Goal: Information Seeking & Learning: Learn about a topic

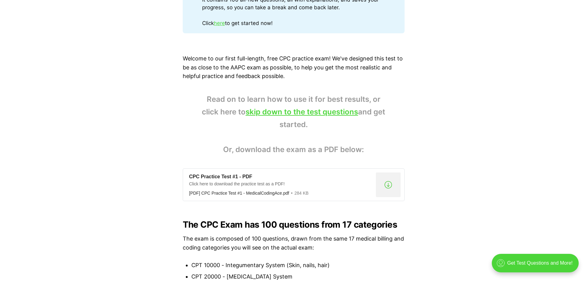
scroll to position [370, 0]
click at [343, 111] on link "skip down to the test questions" at bounding box center [301, 111] width 112 height 9
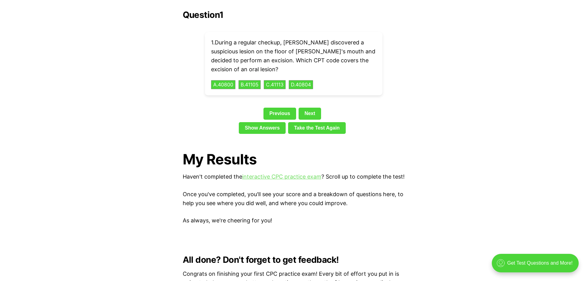
click at [291, 173] on link "interactive CPC practice exam" at bounding box center [281, 176] width 79 height 6
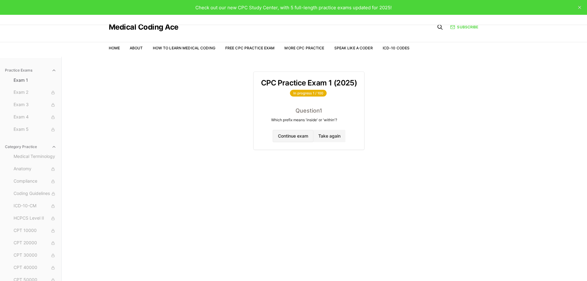
click at [292, 134] on button "Continue exam" at bounding box center [293, 136] width 41 height 12
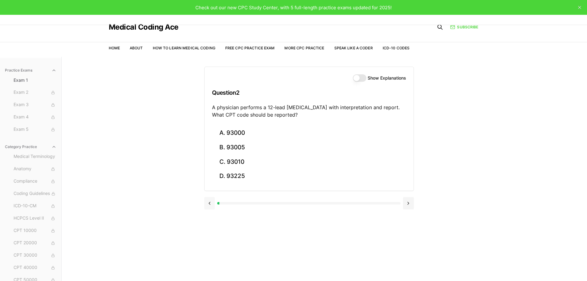
click at [208, 201] on button at bounding box center [209, 203] width 11 height 12
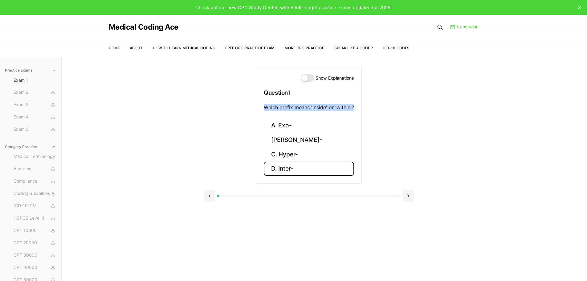
drag, startPoint x: 354, startPoint y: 107, endPoint x: 265, endPoint y: 109, distance: 89.4
click at [265, 109] on div "Show Explanations Question 1 Which prefix means 'inside' or 'within'?" at bounding box center [308, 92] width 105 height 51
click at [273, 140] on button "[PERSON_NAME]-" at bounding box center [309, 140] width 90 height 14
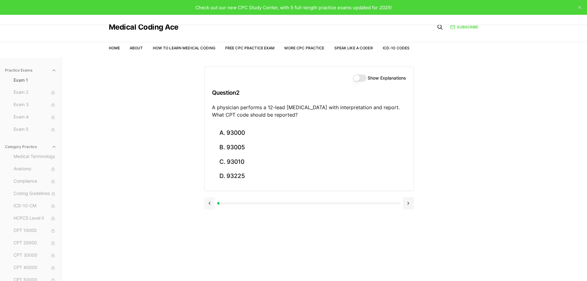
click at [209, 204] on button at bounding box center [209, 203] width 11 height 12
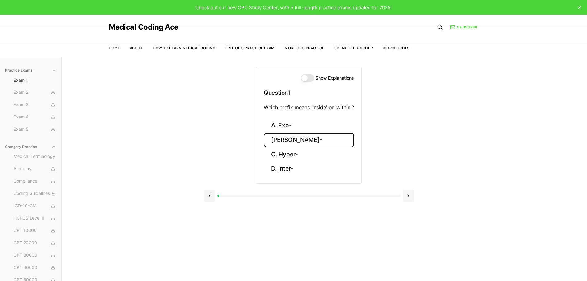
click at [410, 200] on button at bounding box center [408, 195] width 11 height 12
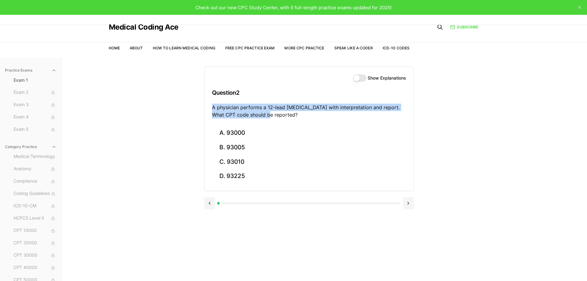
drag, startPoint x: 259, startPoint y: 115, endPoint x: 207, endPoint y: 107, distance: 52.0
click at [207, 107] on div "Show Explanations Question 2 A physician performs a 12-lead [MEDICAL_DATA] with…" at bounding box center [308, 96] width 209 height 59
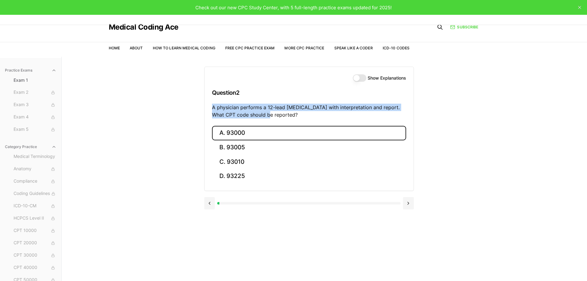
click at [233, 132] on button "A. 93000" at bounding box center [309, 133] width 194 height 14
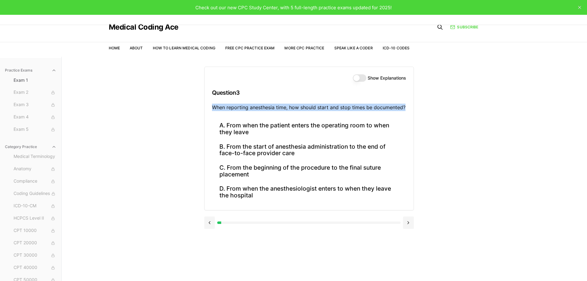
drag, startPoint x: 406, startPoint y: 107, endPoint x: 201, endPoint y: 109, distance: 205.1
click at [201, 109] on div "Practice Exams Exam 1 Exam 2 Exam 3 Exam 4 Exam 5 Category Practice Medical Ter…" at bounding box center [293, 197] width 587 height 281
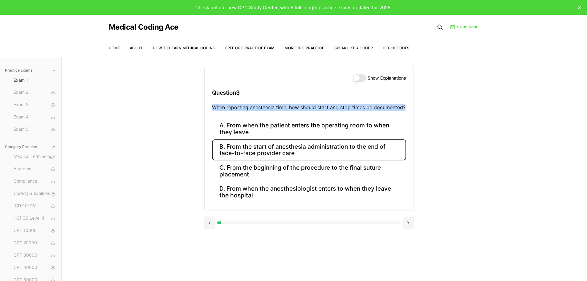
click at [265, 151] on button "B. From the start of anesthesia administration to the end of face-to-face provi…" at bounding box center [309, 149] width 194 height 21
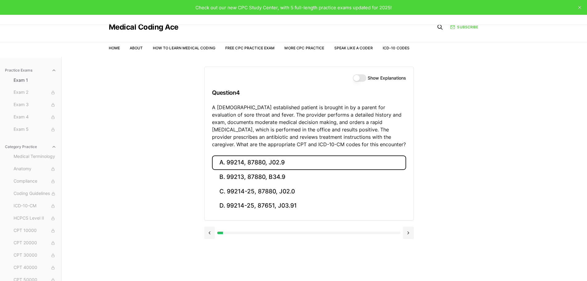
drag, startPoint x: 245, startPoint y: 161, endPoint x: 227, endPoint y: 161, distance: 17.9
click at [227, 161] on button "A. 99214, 87880, J02.9" at bounding box center [309, 162] width 194 height 14
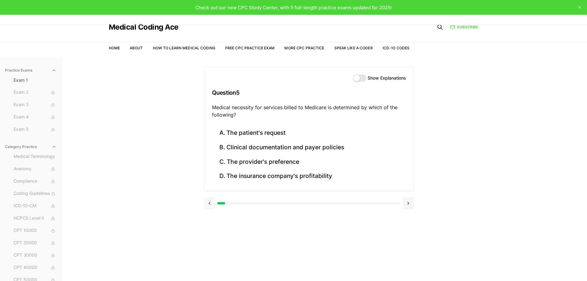
click at [209, 205] on button at bounding box center [209, 203] width 11 height 12
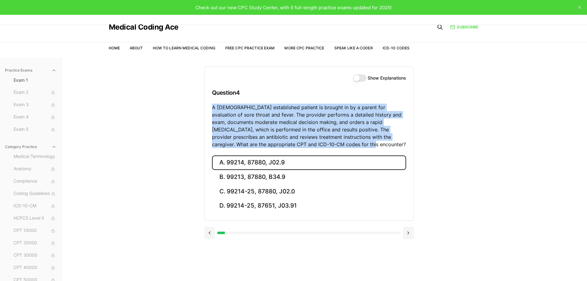
drag, startPoint x: 323, startPoint y: 144, endPoint x: 193, endPoint y: 109, distance: 134.8
click at [193, 109] on div "Practice Exams Exam 1 Exam 2 Exam 3 Exam 4 Exam 5 Category Practice Medical Ter…" at bounding box center [293, 197] width 587 height 281
click at [285, 174] on button "B. 99213, 87880, B34.9" at bounding box center [309, 177] width 194 height 14
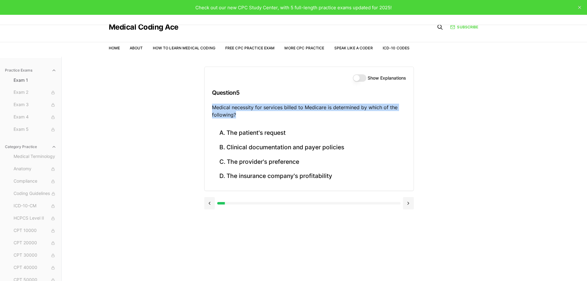
drag, startPoint x: 250, startPoint y: 114, endPoint x: 210, endPoint y: 106, distance: 41.2
click at [210, 106] on div "Show Explanations Question 5 Medical necessity for services billed to Medicare …" at bounding box center [308, 96] width 209 height 59
click at [366, 107] on p "Medical necessity for services billed to Medicare is determined by which of the…" at bounding box center [309, 110] width 194 height 15
drag, startPoint x: 366, startPoint y: 107, endPoint x: 211, endPoint y: 110, distance: 155.2
click at [211, 110] on div "Show Explanations Question 5 Medical necessity for services billed to Medicare …" at bounding box center [308, 96] width 209 height 59
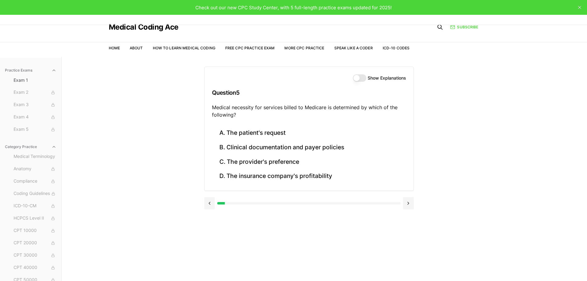
click at [466, 145] on div "Practice Exams Exam 1 Exam 2 Exam 3 Exam 4 Exam 5 Category Practice Medical Ter…" at bounding box center [293, 197] width 587 height 281
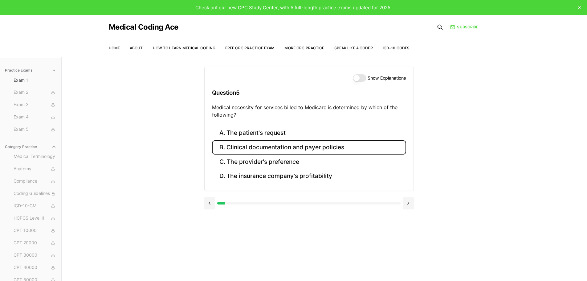
click at [318, 145] on button "B. Clinical documentation and payer policies" at bounding box center [309, 147] width 194 height 14
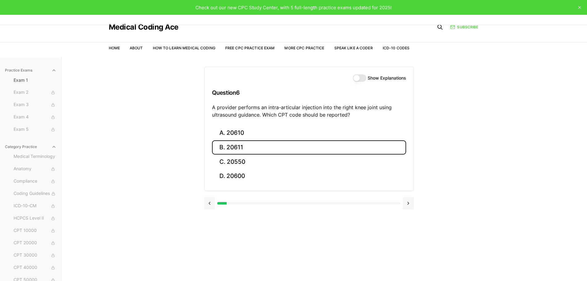
click at [238, 150] on button "B. 20611" at bounding box center [309, 147] width 194 height 14
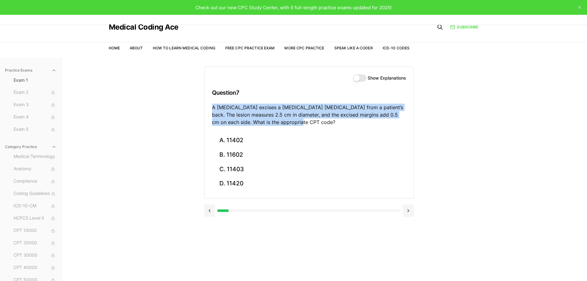
drag, startPoint x: 302, startPoint y: 120, endPoint x: 213, endPoint y: 108, distance: 90.0
click at [213, 108] on p "A [MEDICAL_DATA] excises a [MEDICAL_DATA] [MEDICAL_DATA] from a patient’s back.…" at bounding box center [309, 114] width 194 height 22
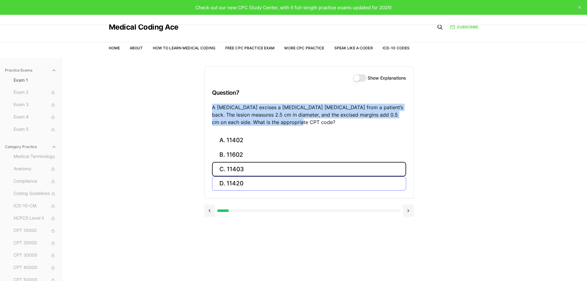
click at [249, 169] on button "C. 11403" at bounding box center [309, 169] width 194 height 14
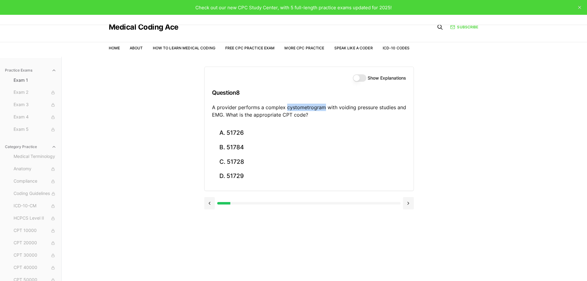
drag, startPoint x: 323, startPoint y: 107, endPoint x: 286, endPoint y: 106, distance: 37.6
click at [286, 106] on p "A provider performs a complex cystometrogram with voiding pressure studies and …" at bounding box center [309, 110] width 194 height 15
click at [496, 121] on div "Practice Exams Exam 1 Exam 2 Exam 3 Exam 4 Exam 5 Category Practice Medical Ter…" at bounding box center [293, 197] width 587 height 281
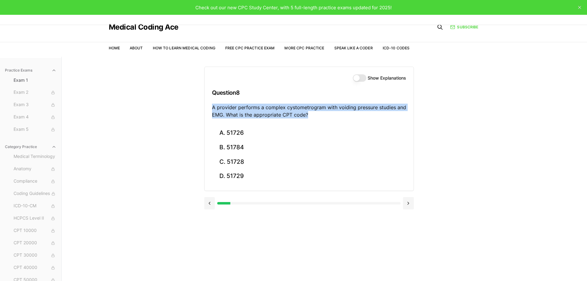
drag, startPoint x: 310, startPoint y: 113, endPoint x: 204, endPoint y: 106, distance: 106.2
click at [204, 106] on div "Show Explanations Question 8 A provider performs a complex cystometrogram with …" at bounding box center [308, 129] width 209 height 124
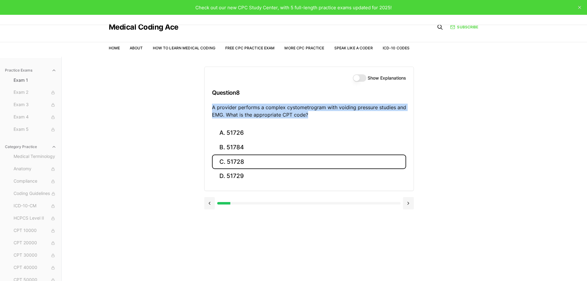
click at [228, 164] on button "C. 51728" at bounding box center [309, 161] width 194 height 14
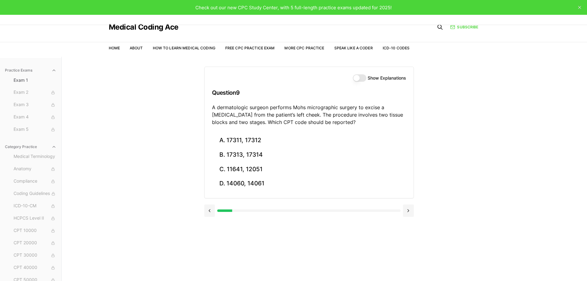
drag, startPoint x: 344, startPoint y: 120, endPoint x: 211, endPoint y: 108, distance: 133.6
click at [211, 108] on div "Show Explanations Question 9 A dermatologic surgeon performs Mohs micrographic …" at bounding box center [308, 100] width 209 height 66
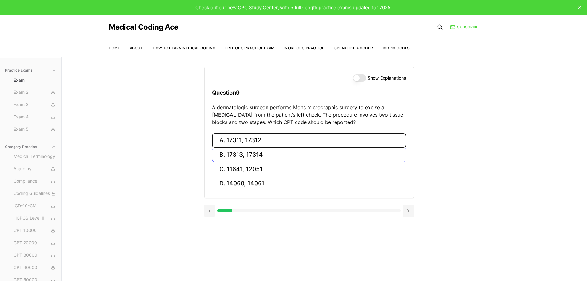
click at [273, 141] on button "A. 17311, 17312" at bounding box center [309, 140] width 194 height 14
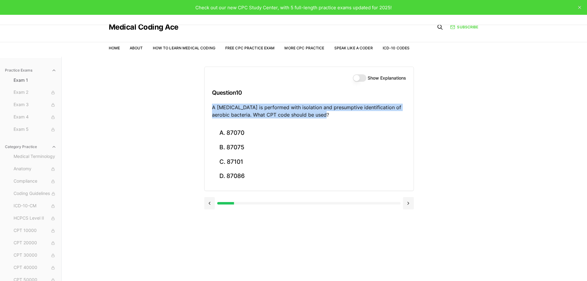
drag, startPoint x: 351, startPoint y: 115, endPoint x: 212, endPoint y: 110, distance: 139.3
click at [212, 110] on p "A [MEDICAL_DATA] is performed with isolation and presumptive identification of …" at bounding box center [309, 110] width 194 height 15
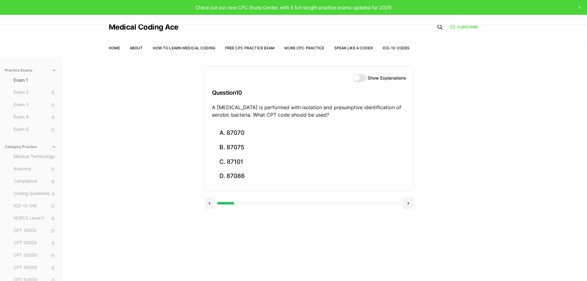
click at [550, 215] on div "Practice Exams Exam 1 Exam 2 Exam 3 Exam 4 Exam 5 Category Practice Medical Ter…" at bounding box center [293, 197] width 587 height 281
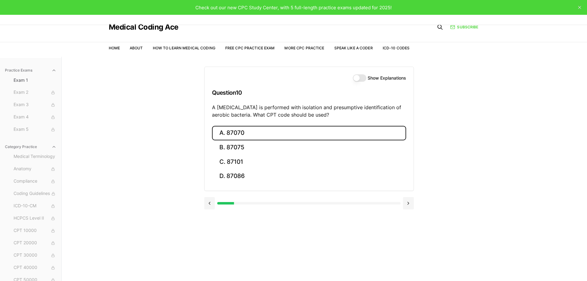
click at [233, 136] on button "A. 87070" at bounding box center [309, 133] width 194 height 14
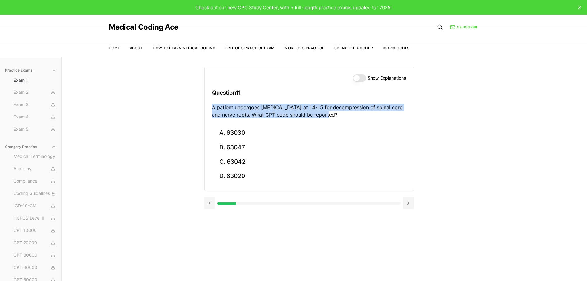
drag, startPoint x: 328, startPoint y: 116, endPoint x: 211, endPoint y: 108, distance: 117.0
click at [211, 108] on div "Show Explanations Question 11 A patient undergoes [MEDICAL_DATA] at L4-L5 for d…" at bounding box center [308, 96] width 209 height 59
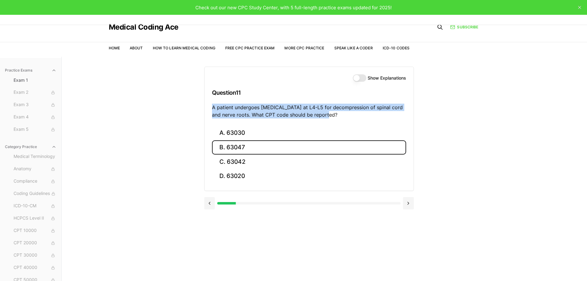
click at [285, 143] on button "B. 63047" at bounding box center [309, 147] width 194 height 14
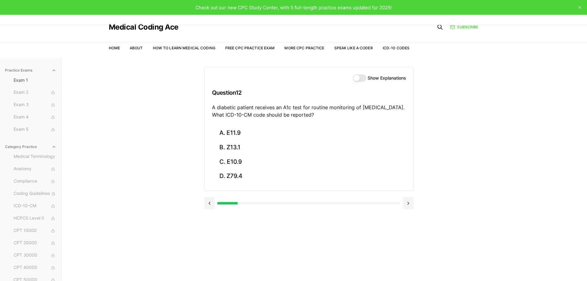
drag, startPoint x: 319, startPoint y: 114, endPoint x: 205, endPoint y: 106, distance: 113.9
click at [205, 106] on div "Show Explanations Question 12 A diabetic patient receives an A1c test for routi…" at bounding box center [308, 96] width 209 height 59
click at [571, 132] on div "Practice Exams Exam 1 Exam 2 Exam 3 Exam 4 Exam 5 Category Practice Medical Ter…" at bounding box center [293, 197] width 587 height 281
drag, startPoint x: 321, startPoint y: 115, endPoint x: 205, endPoint y: 107, distance: 116.0
click at [205, 107] on div "Show Explanations Question 12 A diabetic patient receives an A1c test for routi…" at bounding box center [308, 96] width 209 height 59
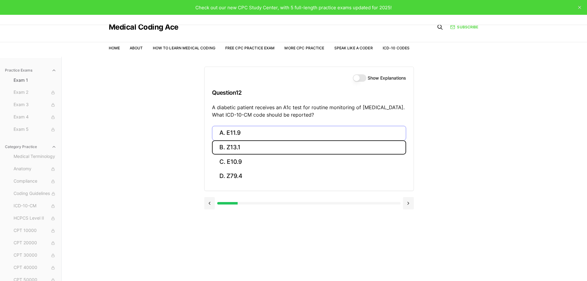
drag, startPoint x: 261, startPoint y: 144, endPoint x: 265, endPoint y: 141, distance: 4.9
click at [261, 144] on button "B. Z13.1" at bounding box center [309, 147] width 194 height 14
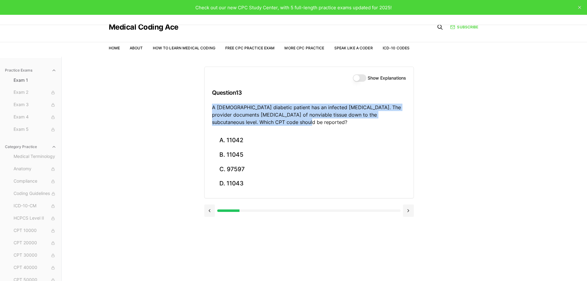
drag, startPoint x: 265, startPoint y: 121, endPoint x: 213, endPoint y: 107, distance: 52.8
click at [207, 108] on div "Show Explanations Question 13 A [DEMOGRAPHIC_DATA] diabetic patient has an infe…" at bounding box center [308, 100] width 209 height 66
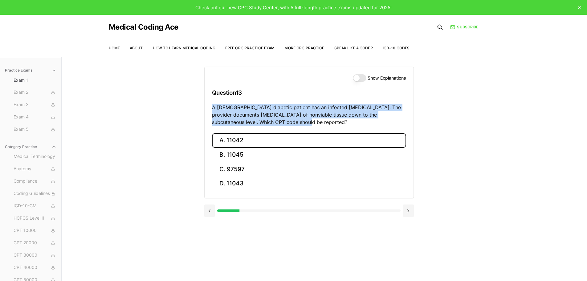
click at [246, 140] on button "A. 11042" at bounding box center [309, 140] width 194 height 14
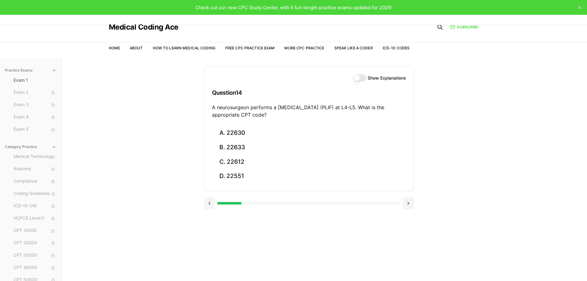
drag, startPoint x: 281, startPoint y: 114, endPoint x: 209, endPoint y: 107, distance: 72.7
click at [209, 107] on div "Show Explanations Question 14 A neurosurgeon performs a [MEDICAL_DATA] (PLIF) a…" at bounding box center [308, 96] width 209 height 59
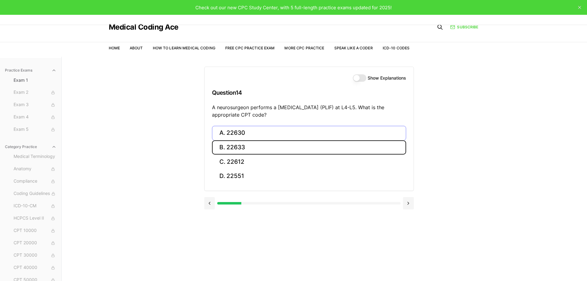
drag, startPoint x: 249, startPoint y: 144, endPoint x: 274, endPoint y: 138, distance: 26.5
click at [249, 144] on button "B. 22633" at bounding box center [309, 147] width 194 height 14
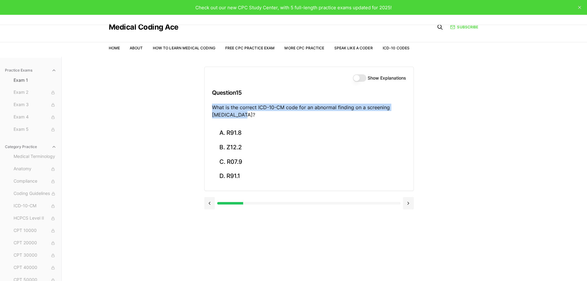
drag, startPoint x: 232, startPoint y: 116, endPoint x: 207, endPoint y: 110, distance: 25.4
click at [207, 110] on div "Show Explanations Question 15 What is the correct ICD-10-CM code for an abnorma…" at bounding box center [308, 96] width 209 height 59
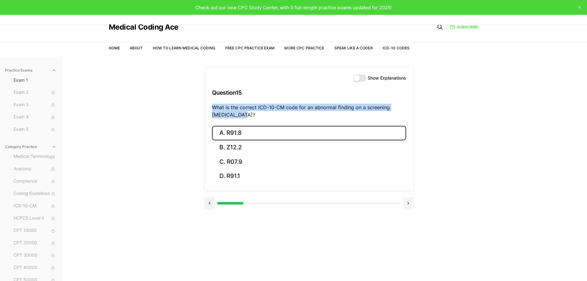
click at [270, 134] on button "A. R91.8" at bounding box center [309, 133] width 194 height 14
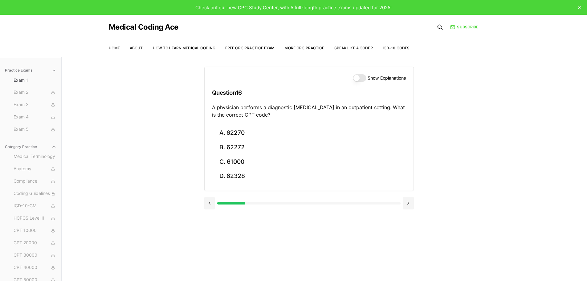
drag, startPoint x: 260, startPoint y: 114, endPoint x: 213, endPoint y: 106, distance: 48.0
click at [213, 106] on p "A physician performs a diagnostic [MEDICAL_DATA] in an outpatient setting. What…" at bounding box center [309, 110] width 194 height 15
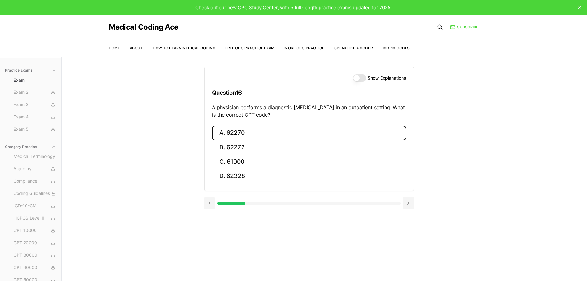
click at [236, 130] on button "A. 62270" at bounding box center [309, 133] width 194 height 14
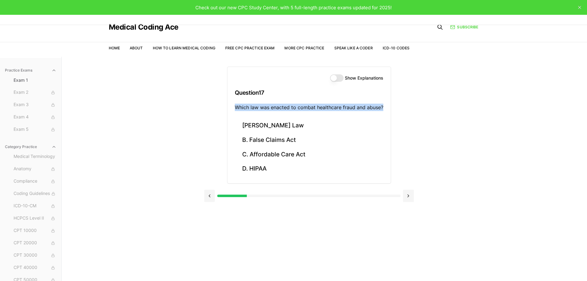
drag, startPoint x: 384, startPoint y: 108, endPoint x: 229, endPoint y: 111, distance: 155.9
click at [229, 111] on div "Show Explanations Question 17 Which law was enacted to combat healthcare fraud …" at bounding box center [308, 92] width 163 height 51
click at [293, 167] on button "D. HIPAA" at bounding box center [309, 168] width 148 height 14
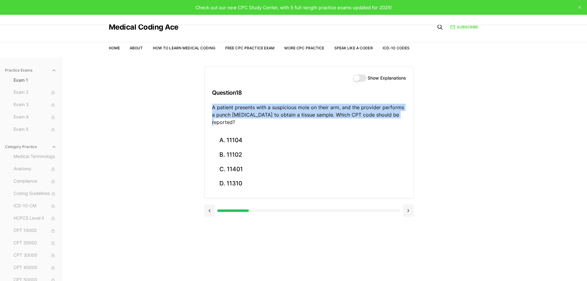
drag, startPoint x: 403, startPoint y: 115, endPoint x: 209, endPoint y: 110, distance: 193.8
click at [209, 110] on div "Show Explanations Question 18 A patient presents with a suspicious mole on thei…" at bounding box center [308, 100] width 209 height 66
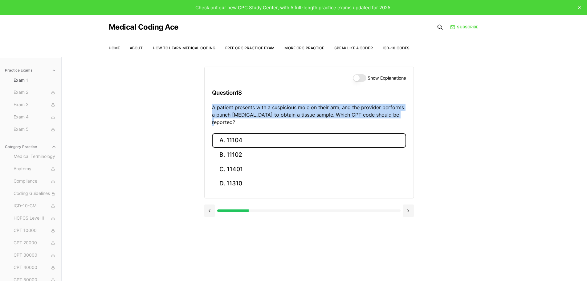
click at [238, 133] on button "A. 11104" at bounding box center [309, 140] width 194 height 14
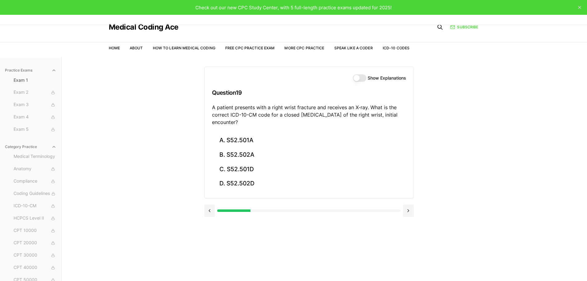
drag, startPoint x: 249, startPoint y: 125, endPoint x: 204, endPoint y: 108, distance: 47.5
click at [204, 108] on div "Show Explanations Question 19 A patient presents with a right wrist fracture an…" at bounding box center [308, 100] width 209 height 66
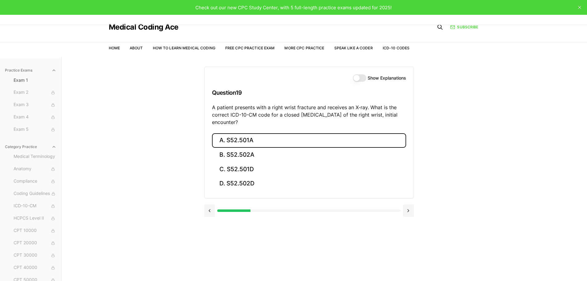
click at [248, 137] on button "A. S52.501A" at bounding box center [309, 140] width 194 height 14
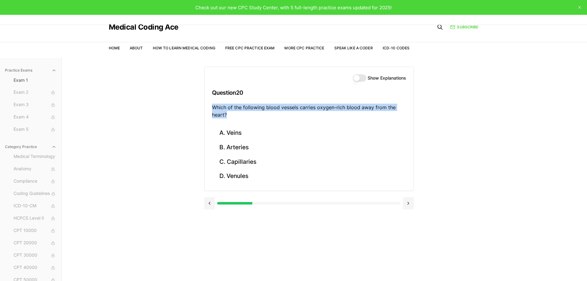
drag, startPoint x: 230, startPoint y: 115, endPoint x: 210, endPoint y: 108, distance: 21.8
click at [210, 108] on div "Show Explanations Question 20 Which of the following blood vessels carries oxyg…" at bounding box center [308, 96] width 209 height 59
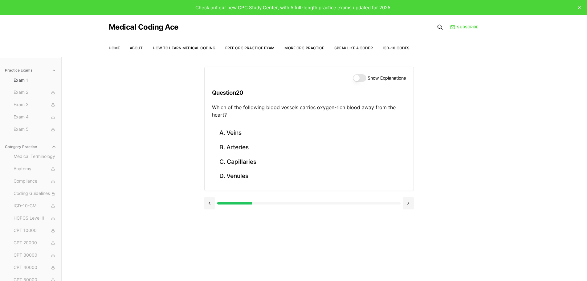
click at [562, 146] on div "Practice Exams Exam 1 Exam 2 Exam 3 Exam 4 Exam 5 Category Practice Medical Ter…" at bounding box center [293, 197] width 587 height 281
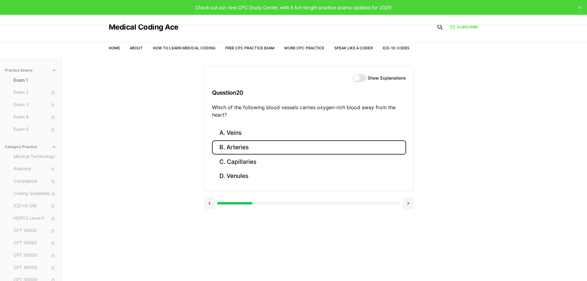
click at [279, 146] on button "B. Arteries" at bounding box center [309, 147] width 194 height 14
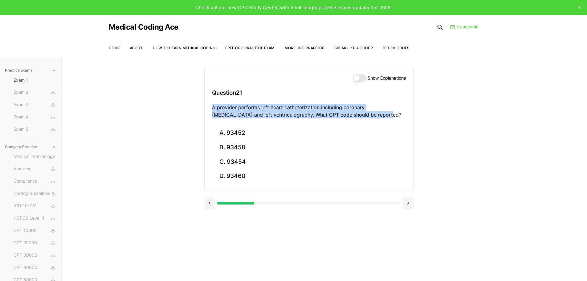
drag, startPoint x: 351, startPoint y: 115, endPoint x: 207, endPoint y: 109, distance: 144.6
click at [207, 109] on div "Show Explanations Question 21 A provider performs left heart catheterization in…" at bounding box center [308, 96] width 209 height 59
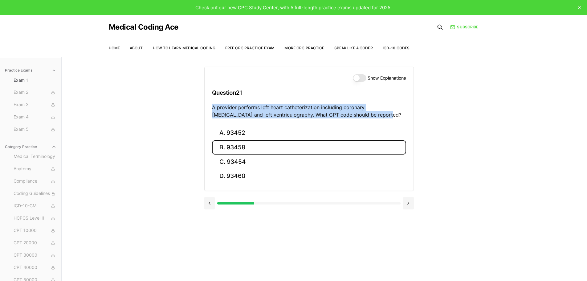
click at [276, 149] on button "B. 93458" at bounding box center [309, 147] width 194 height 14
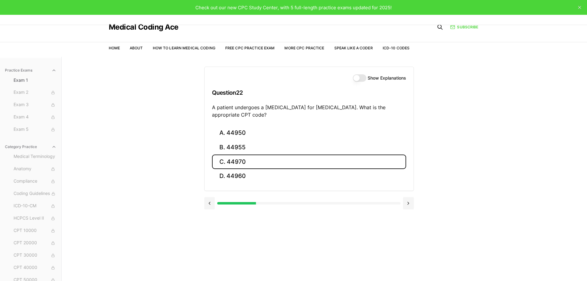
click at [246, 162] on button "C. 44970" at bounding box center [309, 161] width 194 height 14
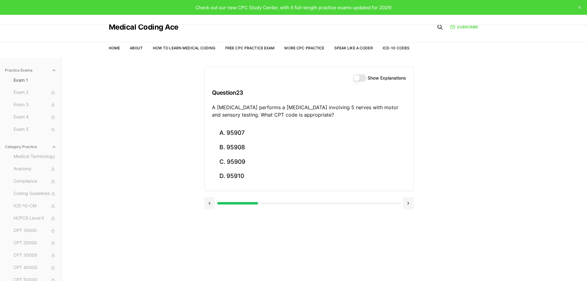
drag, startPoint x: 324, startPoint y: 113, endPoint x: 205, endPoint y: 107, distance: 119.0
click at [205, 107] on div "Show Explanations Question 23 A [MEDICAL_DATA] performs a [MEDICAL_DATA] involv…" at bounding box center [308, 96] width 209 height 59
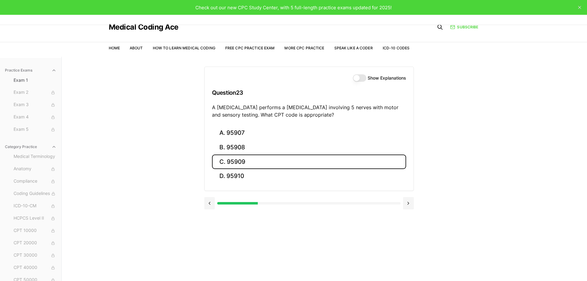
click at [251, 159] on button "C. 95909" at bounding box center [309, 161] width 194 height 14
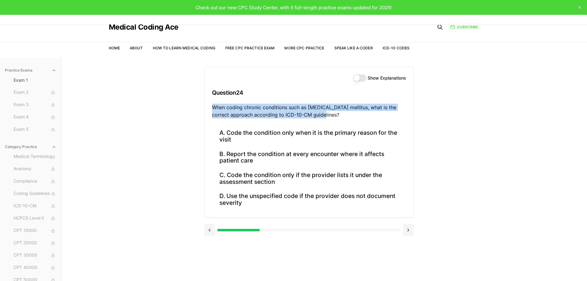
drag, startPoint x: 326, startPoint y: 115, endPoint x: 208, endPoint y: 107, distance: 118.2
click at [208, 107] on div "Show Explanations Question 24 When coding chronic conditions such as [MEDICAL_D…" at bounding box center [308, 96] width 209 height 59
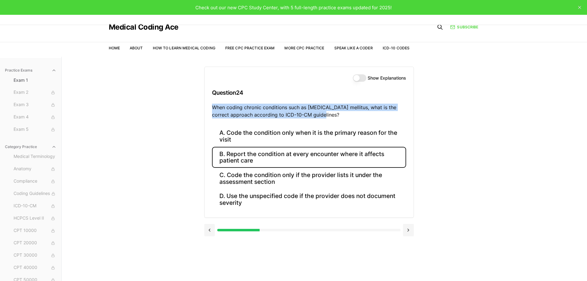
click at [275, 152] on button "B. Report the condition at every encounter where it affects patient care" at bounding box center [309, 157] width 194 height 21
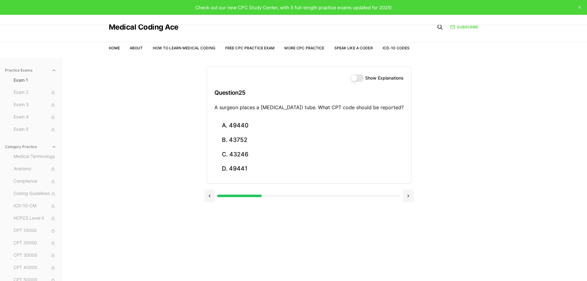
drag, startPoint x: 285, startPoint y: 115, endPoint x: 204, endPoint y: 107, distance: 80.5
click at [207, 107] on div "Show Explanations Question 25 A surgeon places a [MEDICAL_DATA]) tube. What CPT…" at bounding box center [309, 92] width 204 height 51
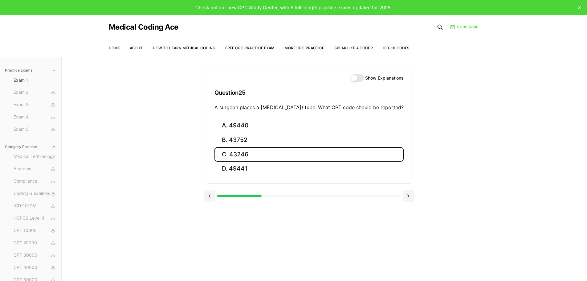
click at [233, 161] on button "C. 43246" at bounding box center [308, 154] width 189 height 14
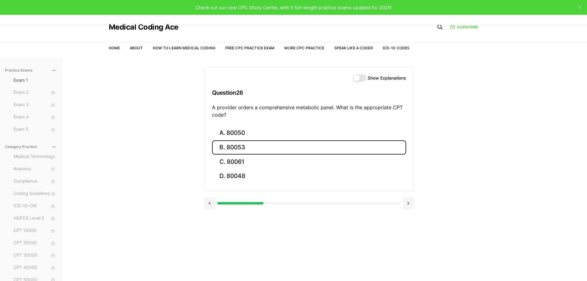
click at [261, 141] on button "B. 80053" at bounding box center [309, 147] width 194 height 14
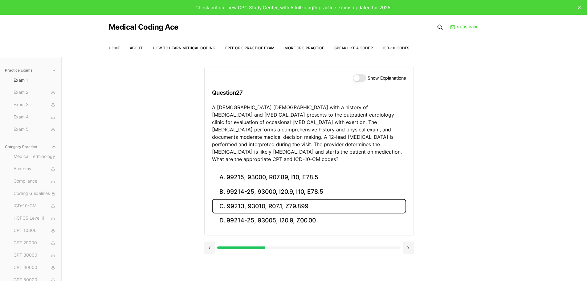
drag, startPoint x: 245, startPoint y: 197, endPoint x: 229, endPoint y: 197, distance: 15.1
click at [229, 199] on button "C. 99213, 93010, R07.1, Z79.899" at bounding box center [309, 206] width 194 height 14
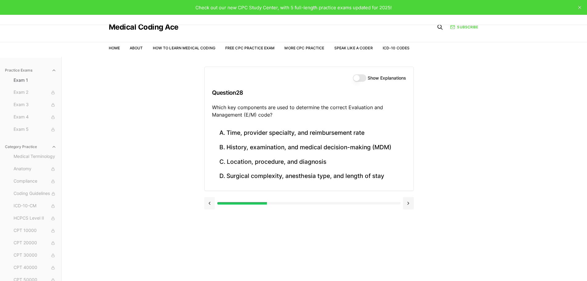
click at [210, 203] on button at bounding box center [209, 203] width 11 height 12
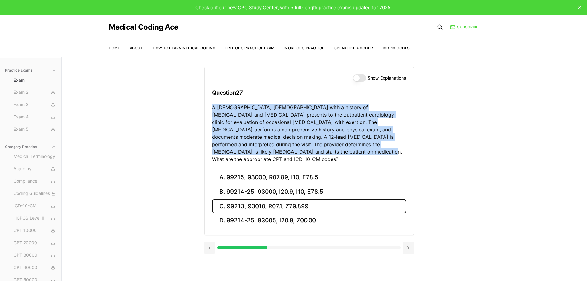
drag, startPoint x: 267, startPoint y: 152, endPoint x: 212, endPoint y: 110, distance: 69.2
click at [212, 110] on p "A [DEMOGRAPHIC_DATA] [DEMOGRAPHIC_DATA] with a history of [MEDICAL_DATA] and [M…" at bounding box center [309, 132] width 194 height 59
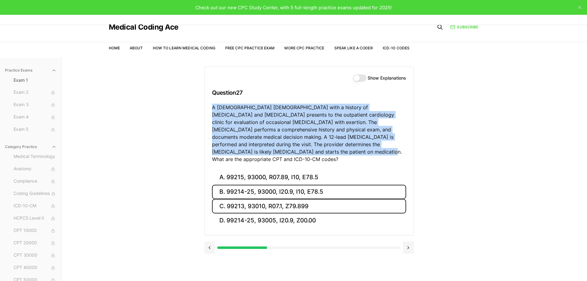
click at [293, 188] on button "B. 99214-25, 93000, I20.9, I10, E78.5" at bounding box center [309, 191] width 194 height 14
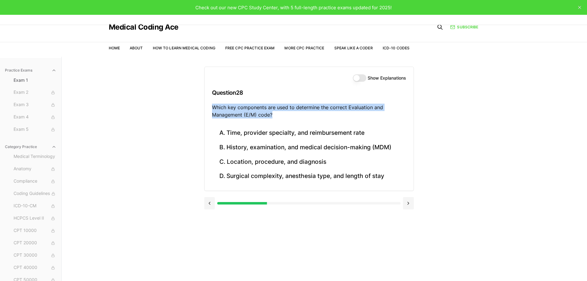
drag, startPoint x: 280, startPoint y: 114, endPoint x: 210, endPoint y: 107, distance: 70.0
click at [210, 107] on div "Show Explanations Question 28 Which key components are used to determine the co…" at bounding box center [308, 96] width 209 height 59
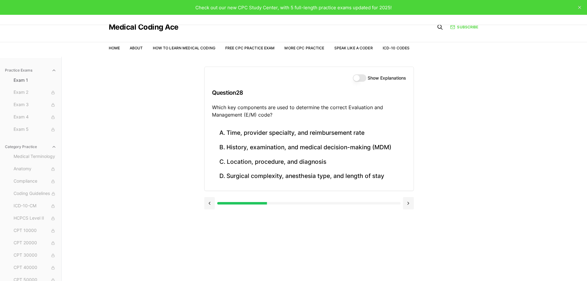
click at [498, 92] on div "Practice Exams Exam 1 Exam 2 Exam 3 Exam 4 Exam 5 Category Practice Medical Ter…" at bounding box center [293, 197] width 587 height 281
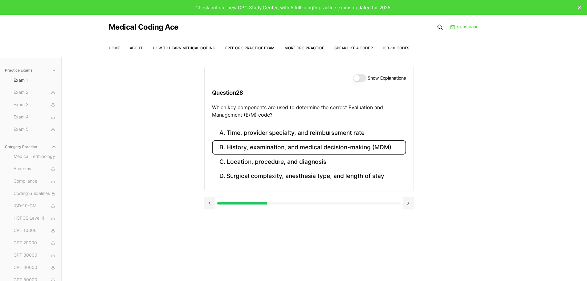
click at [385, 152] on button "B. History, examination, and medical decision-making (MDM)" at bounding box center [309, 147] width 194 height 14
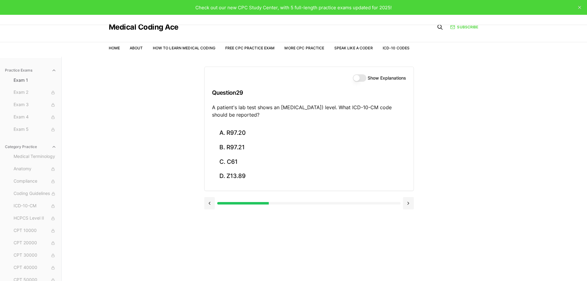
drag, startPoint x: 313, startPoint y: 117, endPoint x: 205, endPoint y: 105, distance: 107.8
click at [205, 105] on div "Show Explanations Question 29 A patient's lab test shows an [MEDICAL_DATA]) lev…" at bounding box center [308, 96] width 209 height 59
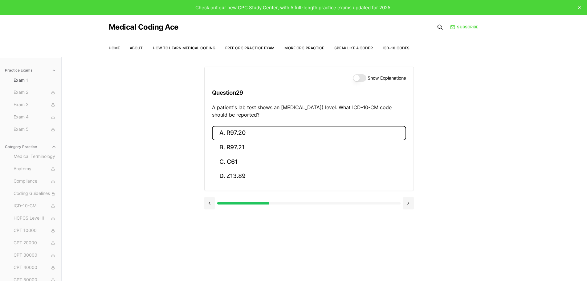
click at [244, 133] on button "A. R97.20" at bounding box center [309, 133] width 194 height 14
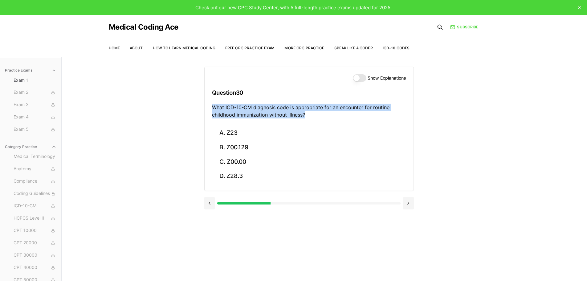
drag, startPoint x: 304, startPoint y: 116, endPoint x: 210, endPoint y: 104, distance: 94.0
click at [210, 104] on div "Show Explanations Question 30 What ICD-10-CM diagnosis code is appropriate for …" at bounding box center [308, 96] width 209 height 59
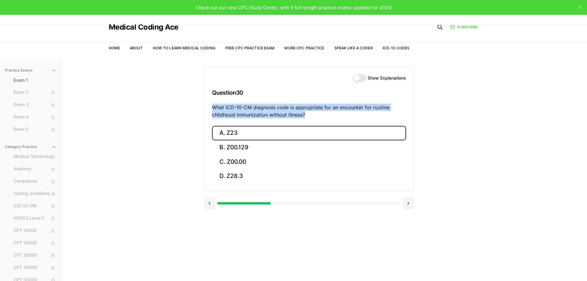
click at [239, 133] on button "A. Z23" at bounding box center [309, 133] width 194 height 14
